Goal: Check status: Check status

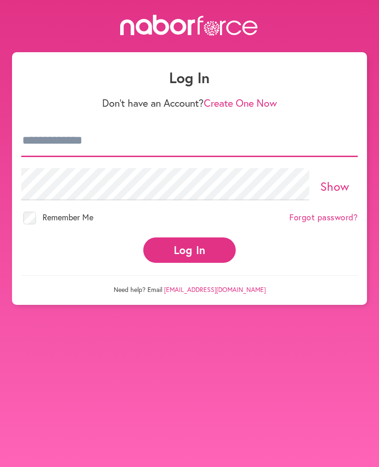
click at [51, 141] on input "email" at bounding box center [189, 141] width 336 height 32
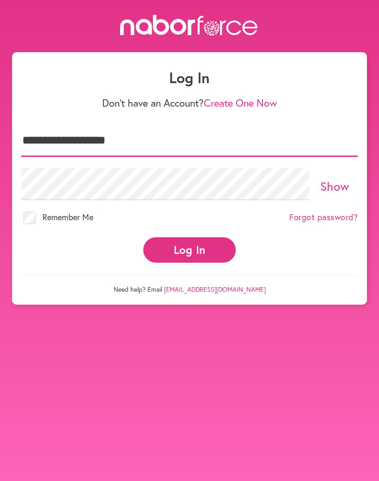
type input "**********"
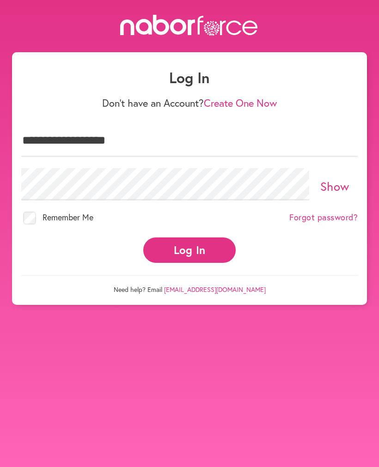
click at [332, 187] on link "Show" at bounding box center [334, 186] width 29 height 16
click at [200, 250] on button "Log In" at bounding box center [189, 249] width 92 height 25
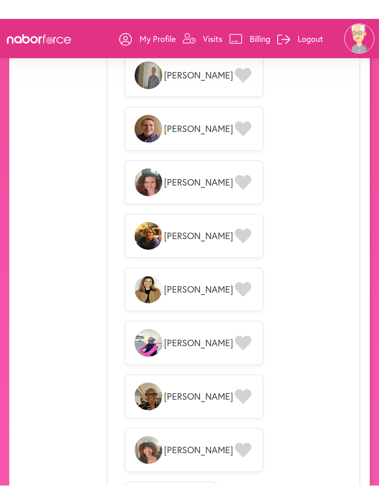
scroll to position [1118, 0]
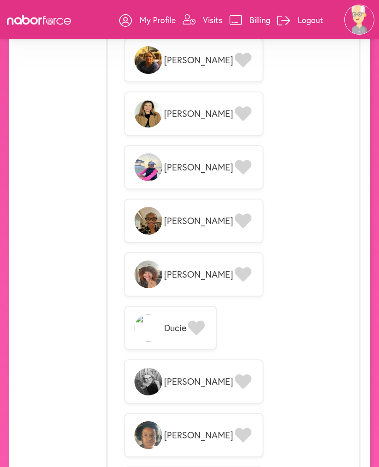
scroll to position [1275, 0]
click at [197, 21] on link "Visits" at bounding box center [202, 20] width 40 height 28
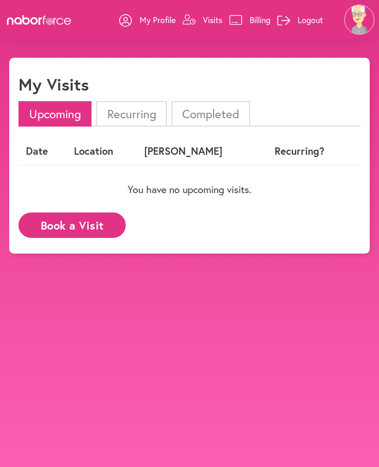
click at [218, 111] on li "Completed" at bounding box center [210, 113] width 78 height 25
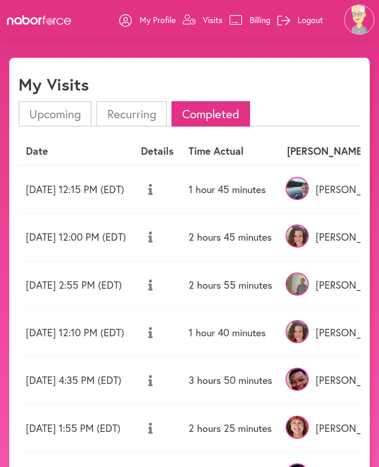
click at [269, 188] on td "1 hour 45 minutes" at bounding box center [230, 189] width 98 height 48
click at [308, 189] on img at bounding box center [296, 188] width 23 height 23
